Goal: Information Seeking & Learning: Learn about a topic

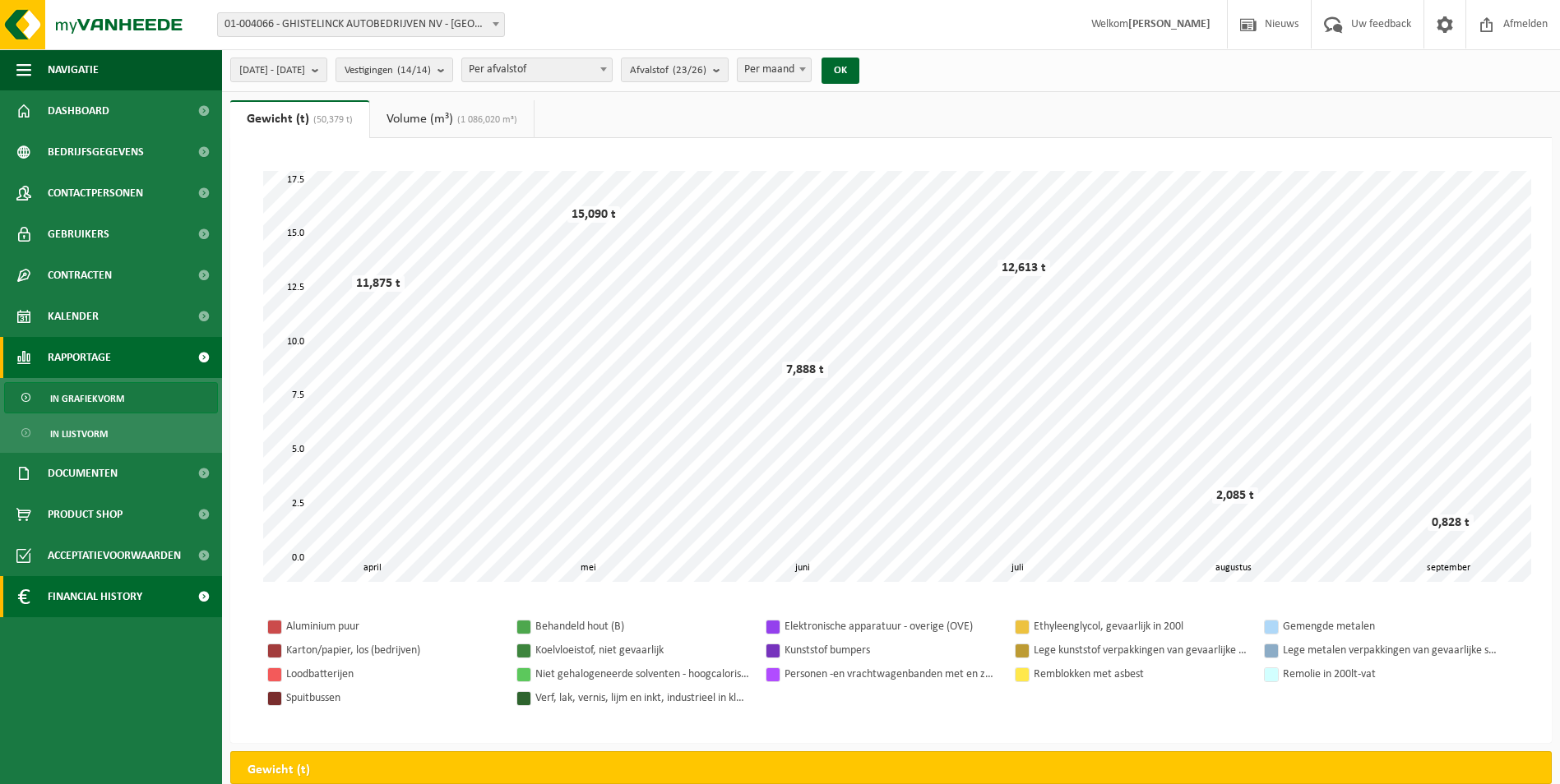
click at [87, 593] on span "Financial History" at bounding box center [95, 596] width 95 height 41
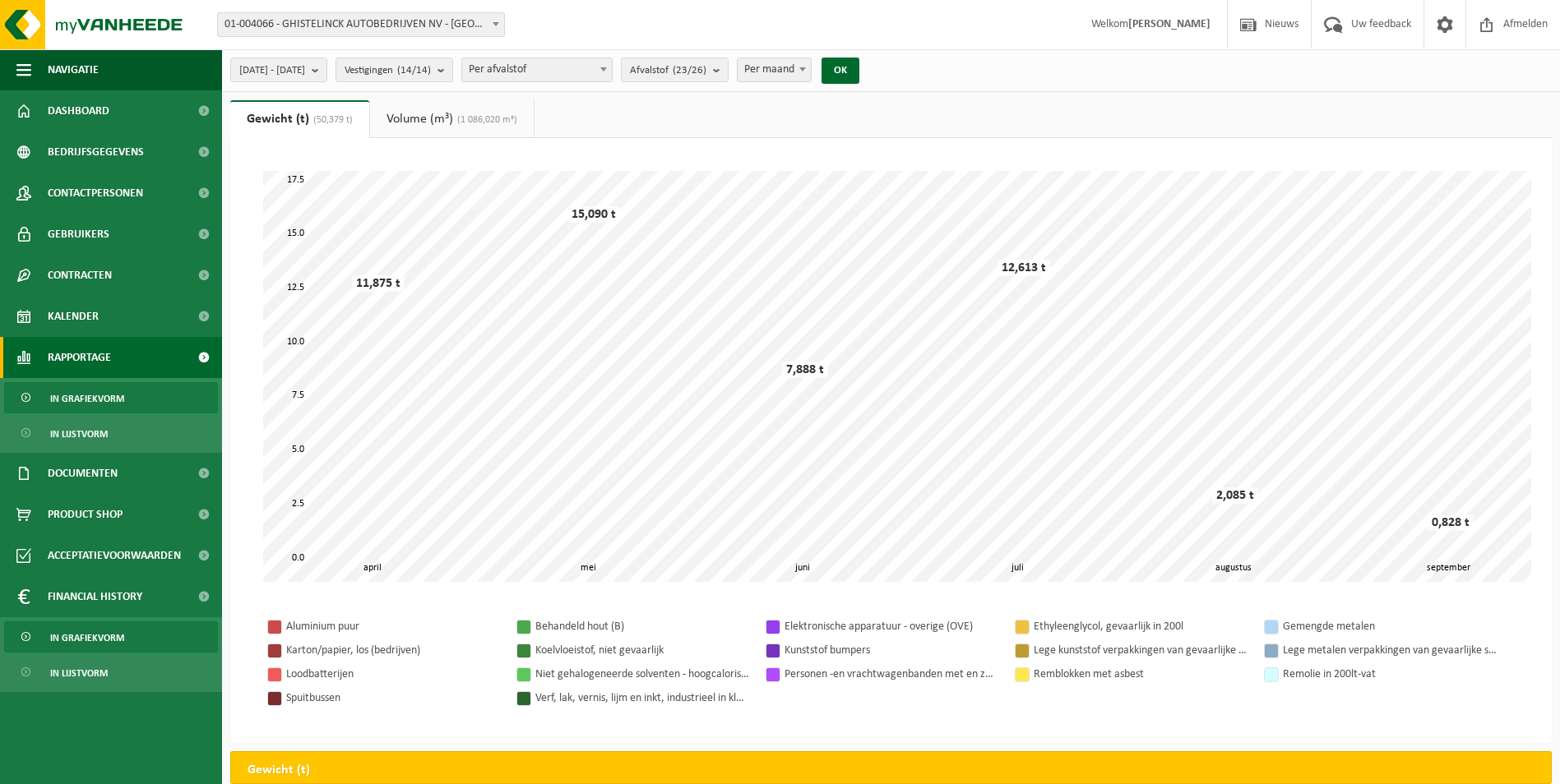
click at [99, 641] on span "In grafiekvorm" at bounding box center [86, 637] width 74 height 32
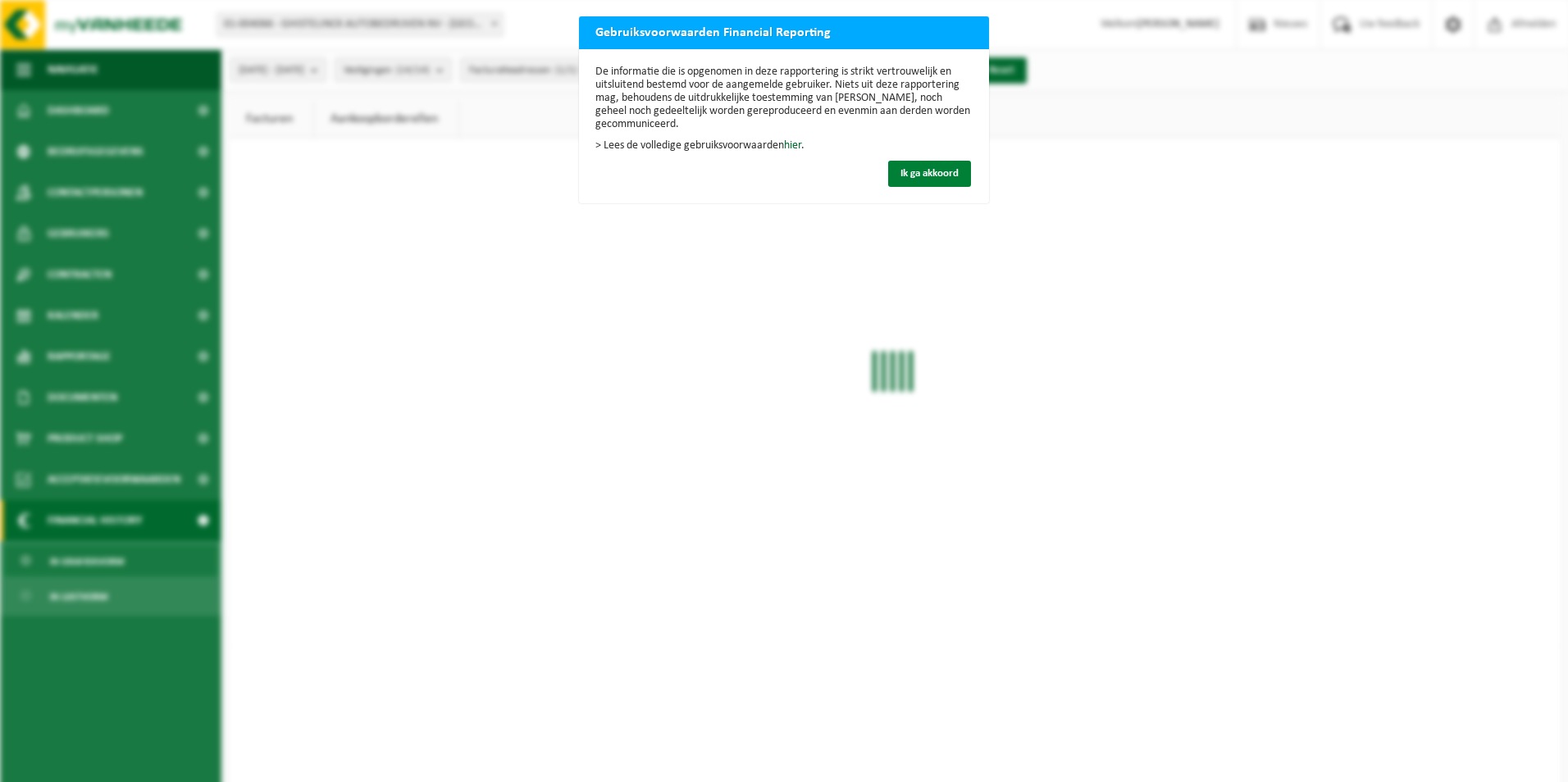
click at [913, 177] on span "Ik ga akkoord" at bounding box center [929, 173] width 58 height 11
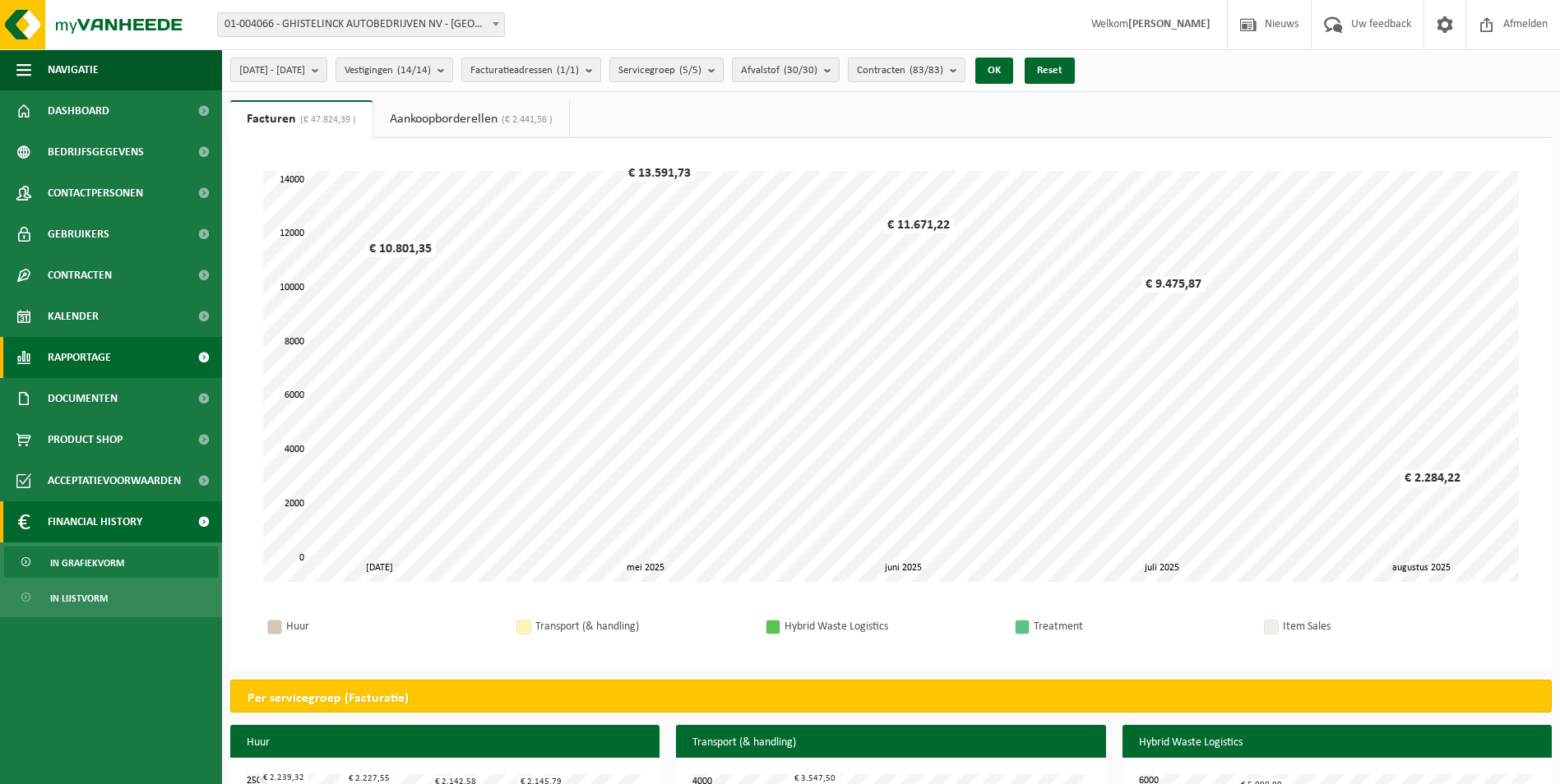
click at [87, 360] on span "Rapportage" at bounding box center [80, 357] width 63 height 41
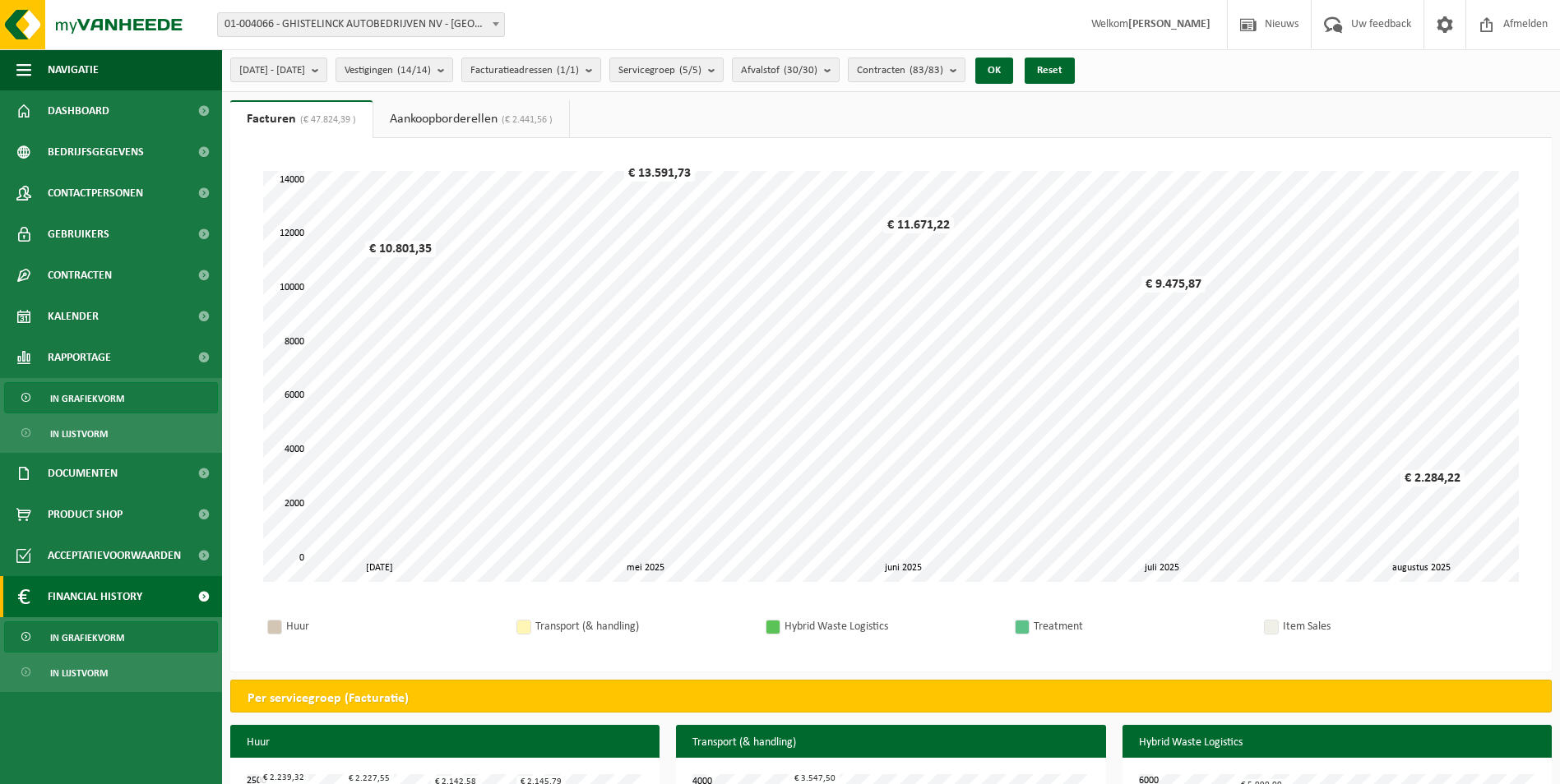
click at [83, 397] on span "In grafiekvorm" at bounding box center [86, 399] width 74 height 32
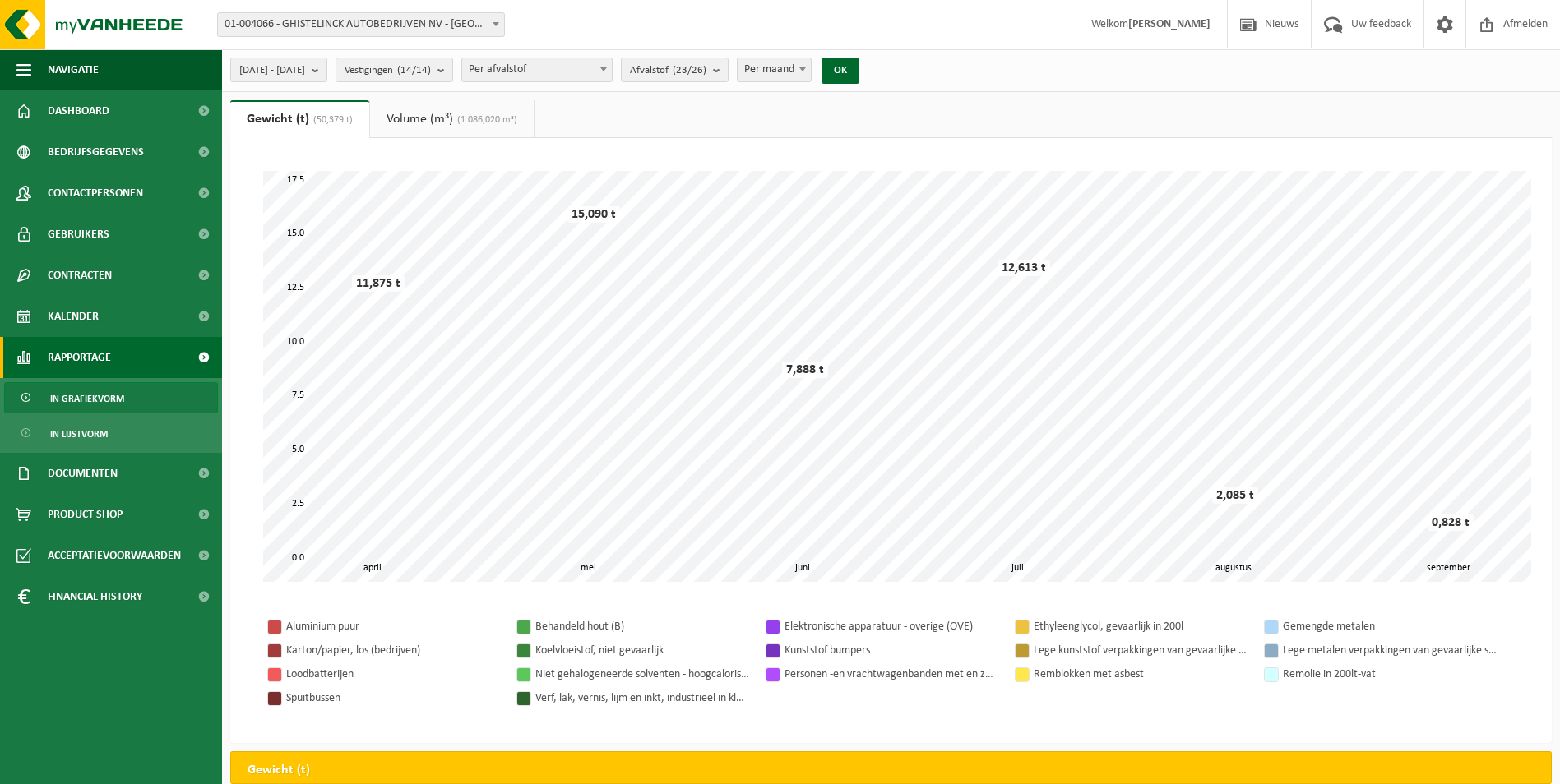
click at [778, 649] on div at bounding box center [774, 652] width 13 height 13
click at [795, 647] on div "Kunststof bumpers" at bounding box center [891, 650] width 214 height 20
